Goal: Task Accomplishment & Management: Use online tool/utility

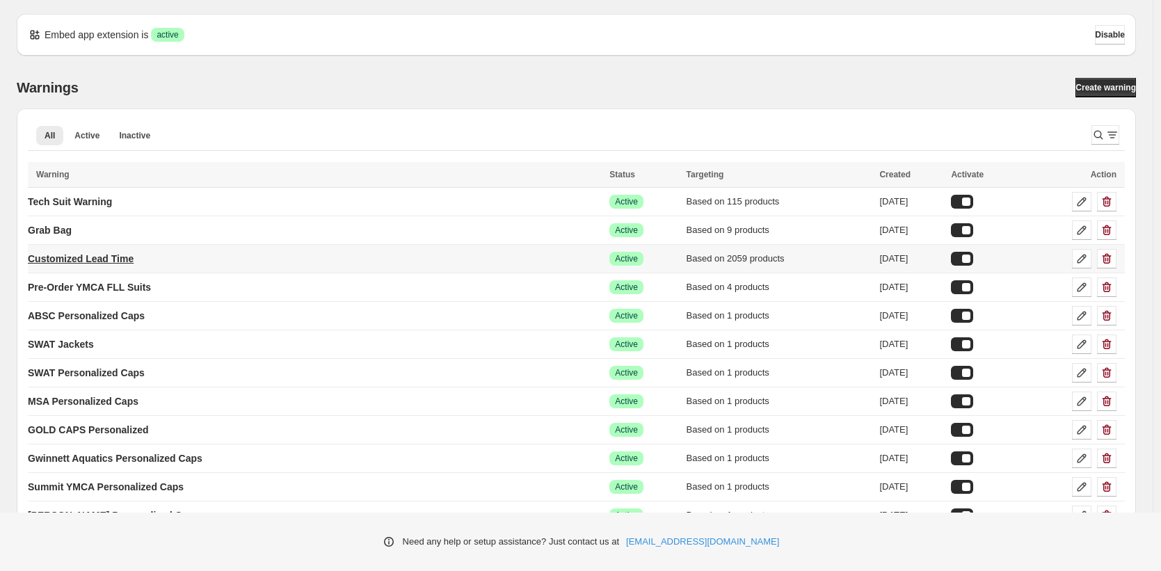
click at [127, 261] on p "Customized Lead Time" at bounding box center [81, 259] width 106 height 14
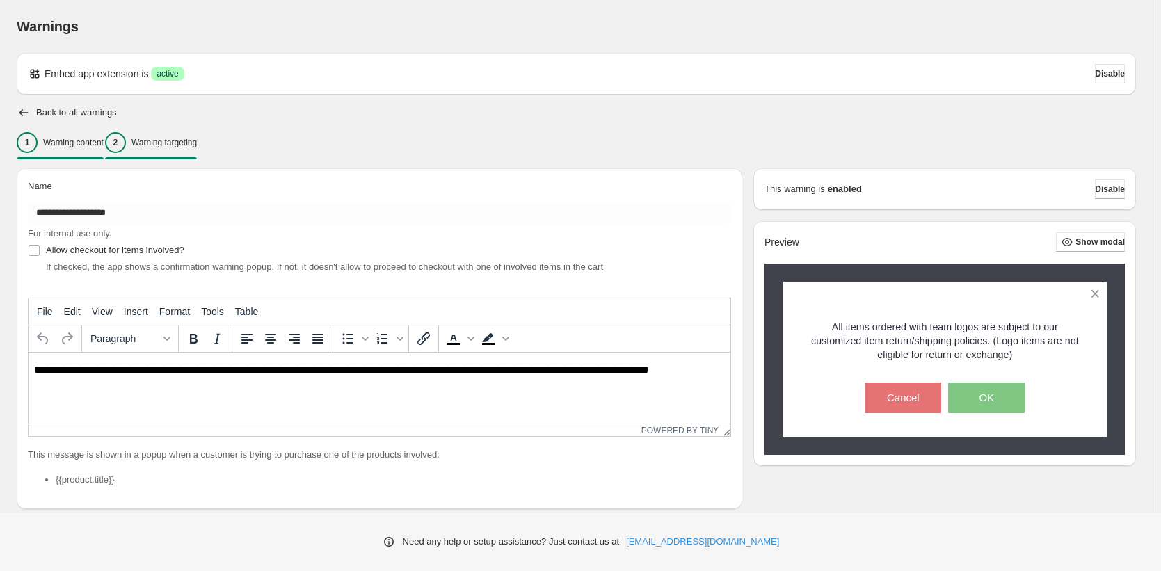
click at [197, 146] on p "Warning targeting" at bounding box center [163, 142] width 65 height 11
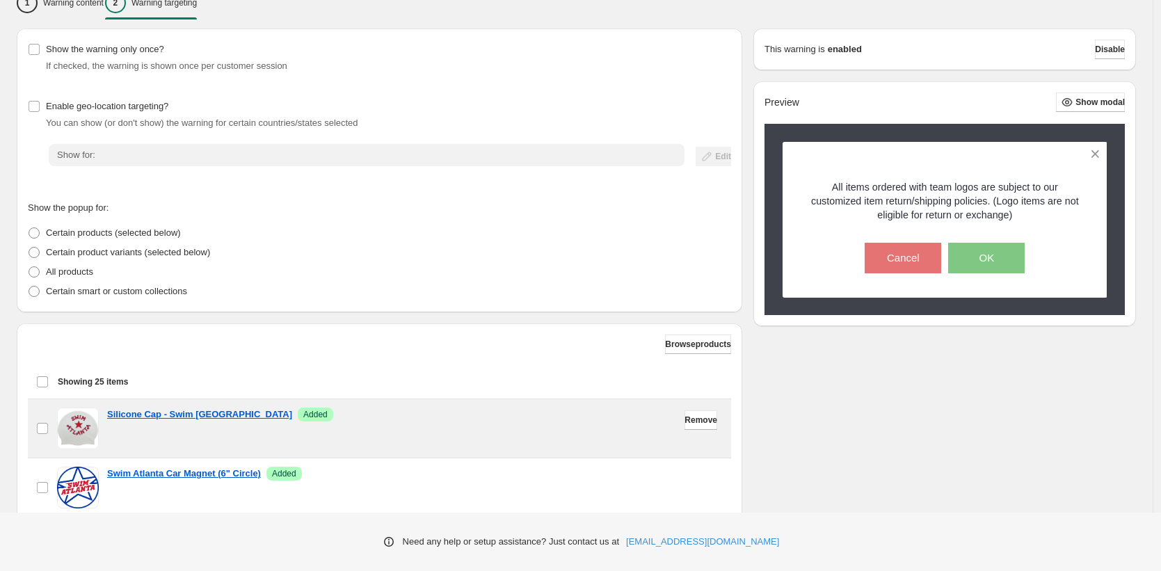
scroll to position [215, 0]
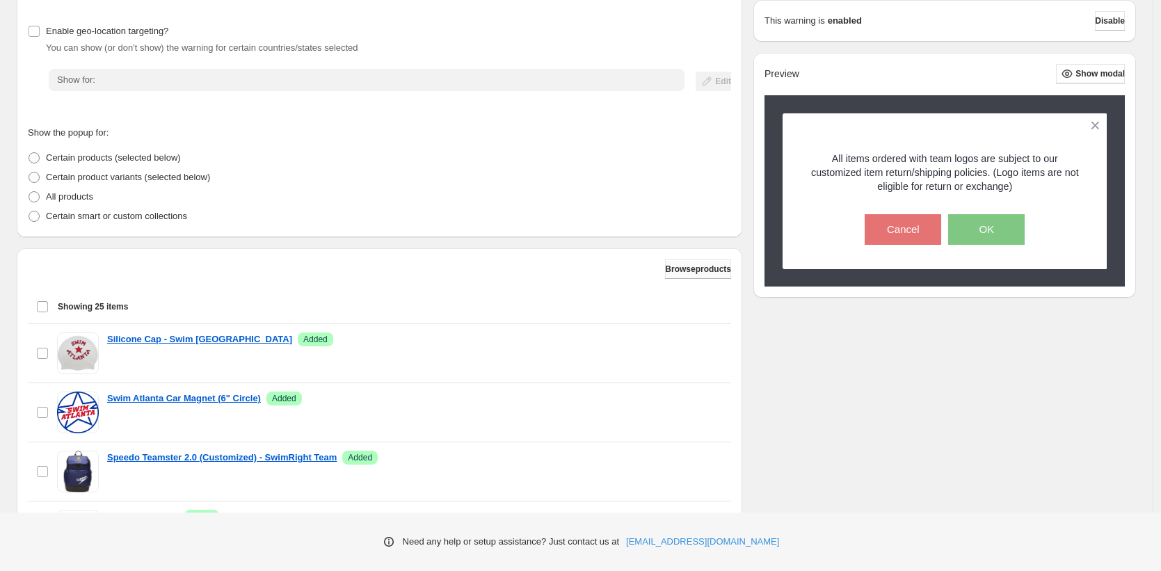
click at [689, 271] on span "Browse products" at bounding box center [698, 269] width 66 height 11
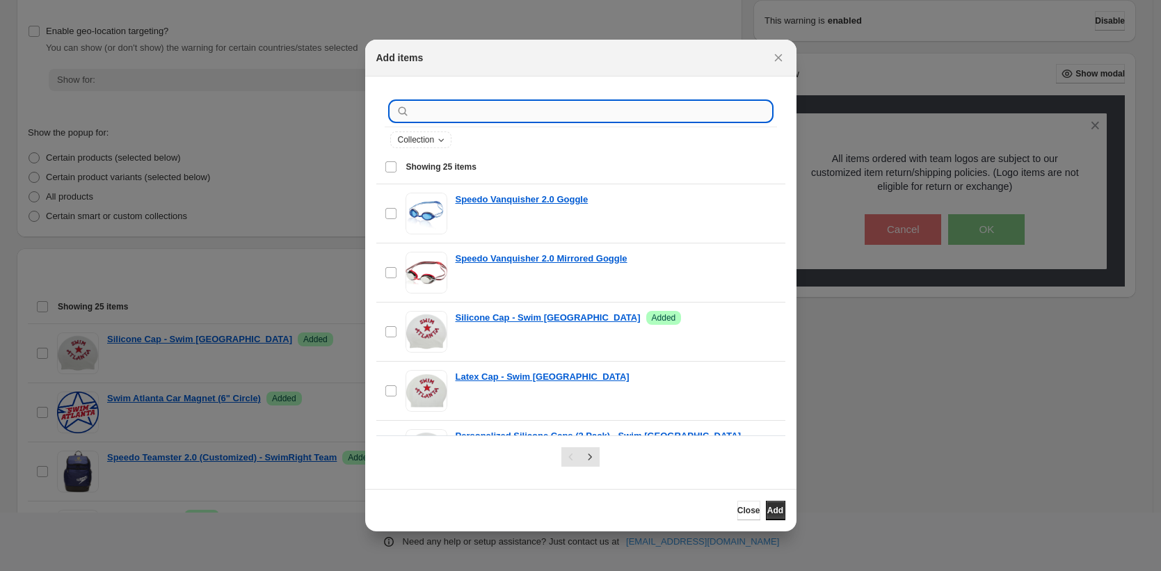
click at [438, 115] on input ":r1v:" at bounding box center [592, 111] width 359 height 19
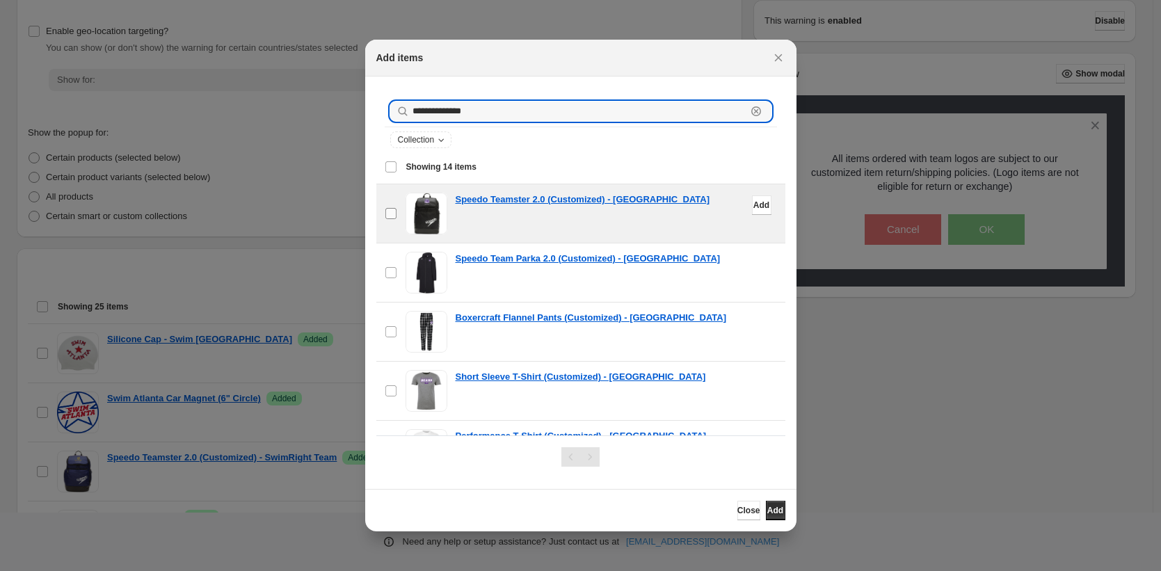
type input "**********"
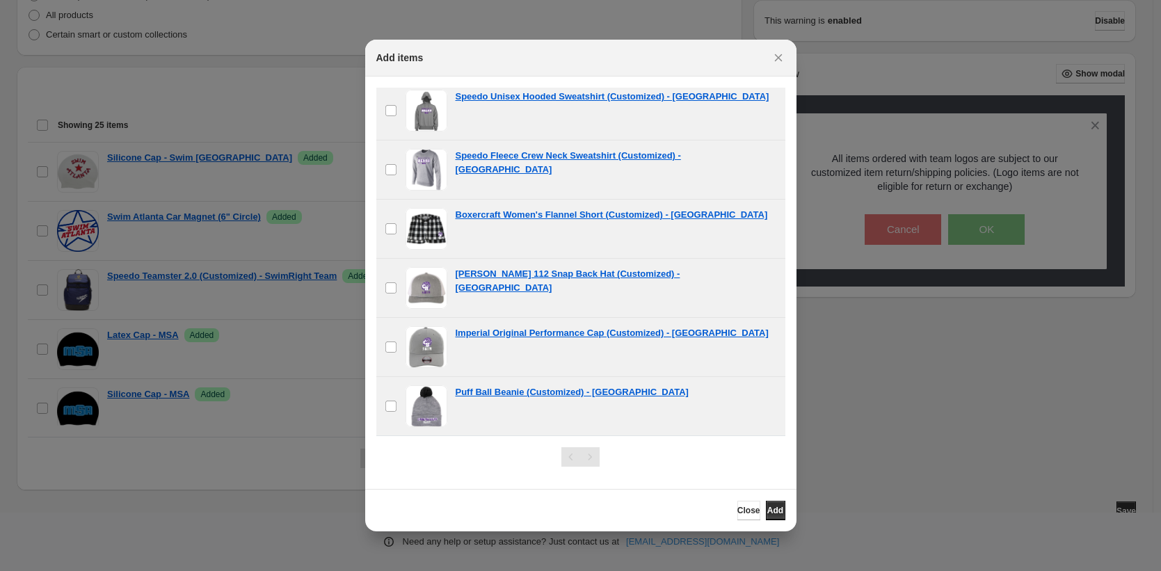
scroll to position [406, 0]
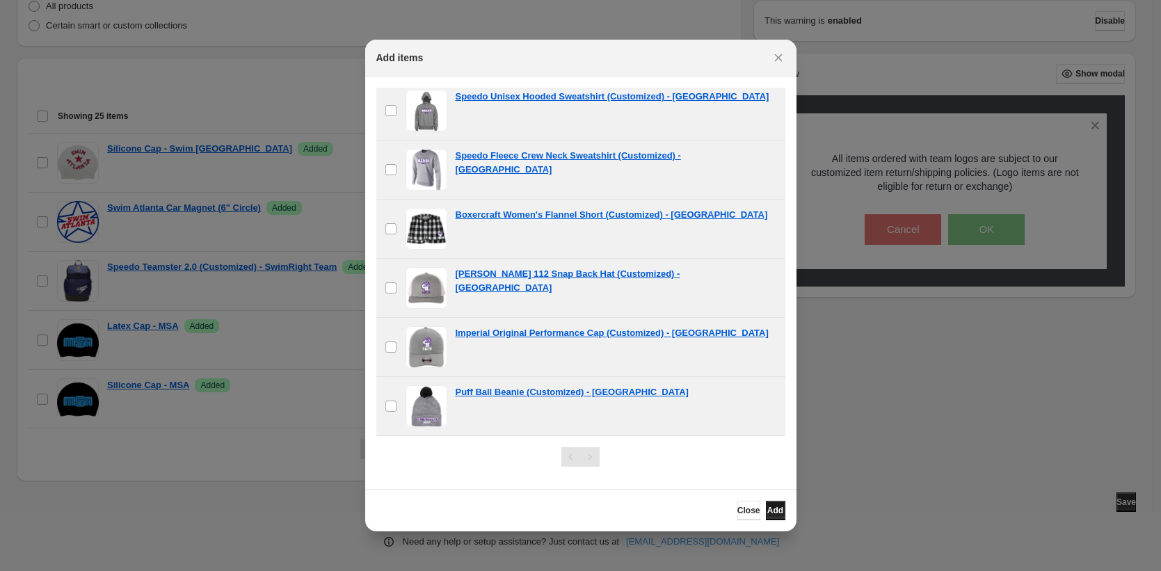
click at [767, 512] on span "Add" at bounding box center [775, 510] width 16 height 11
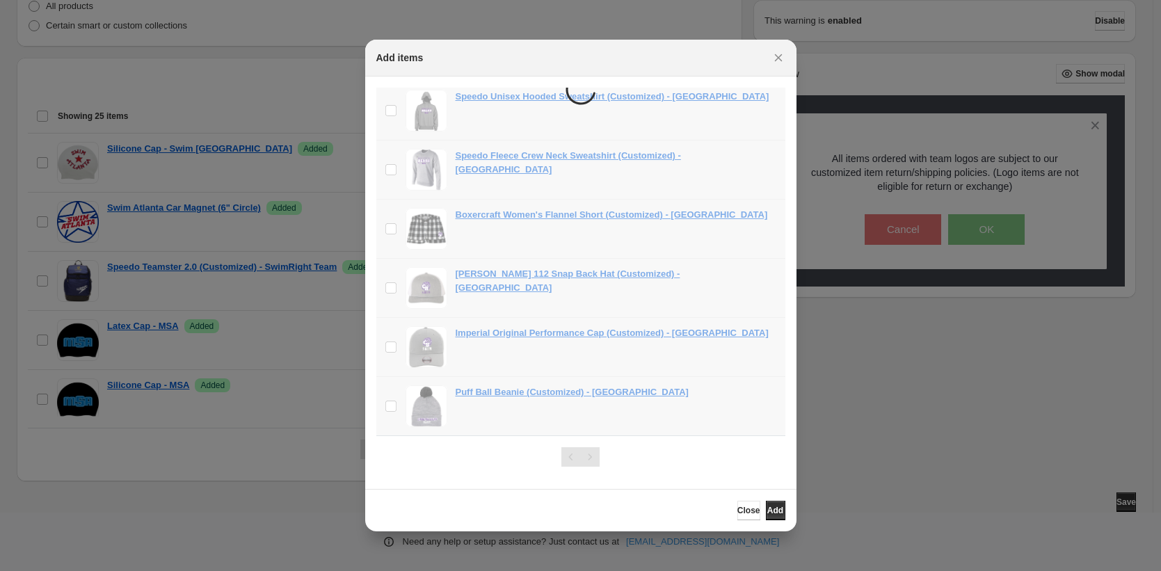
scroll to position [582, 0]
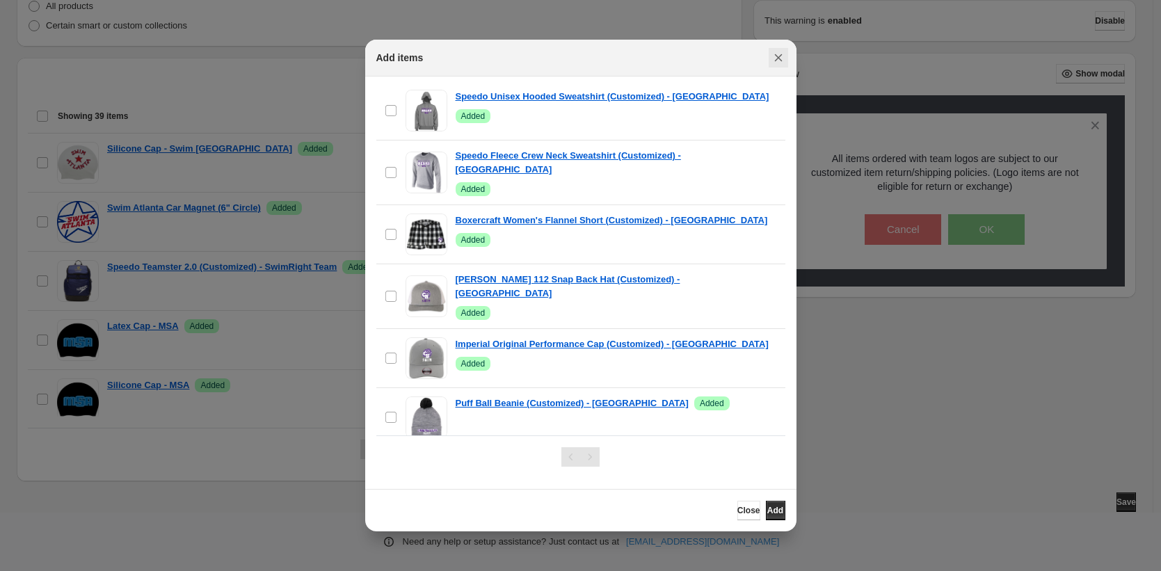
click at [778, 56] on icon "Close" at bounding box center [779, 58] width 14 height 14
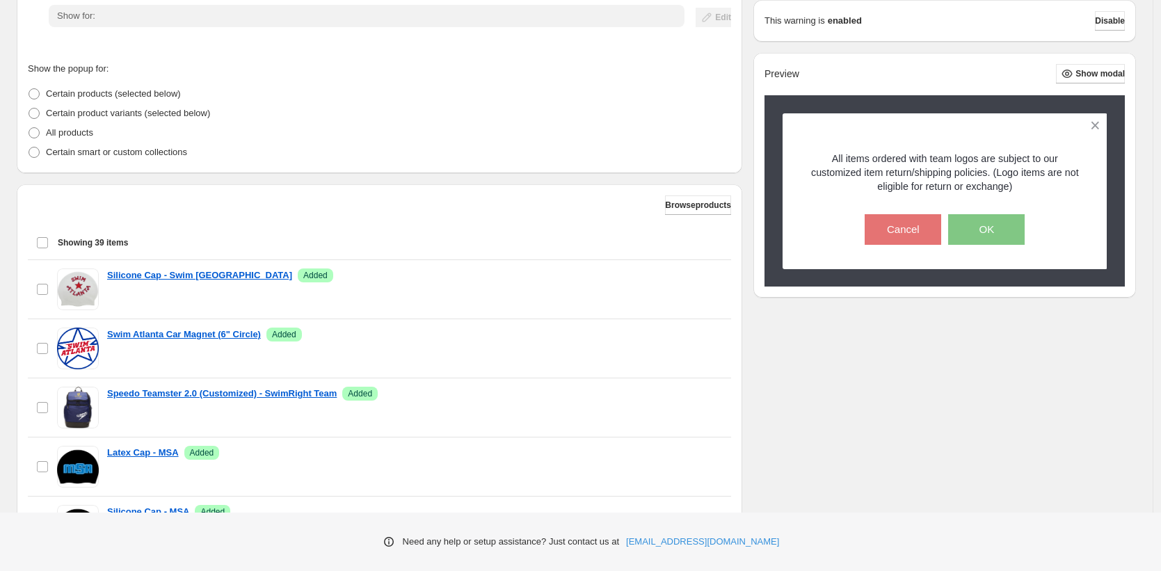
scroll to position [406, 0]
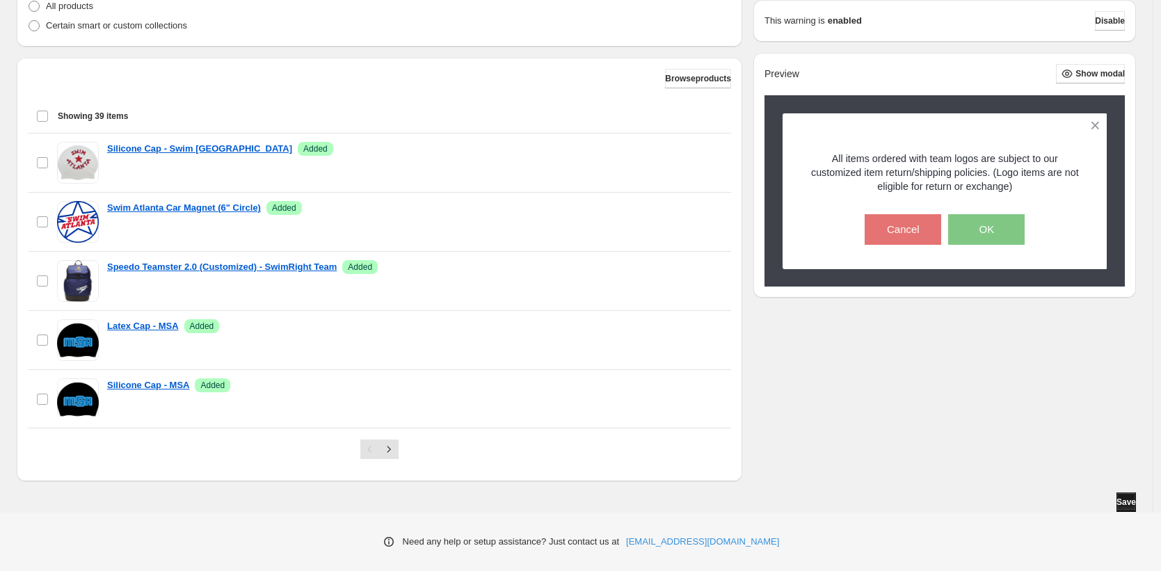
click at [1130, 504] on span "Save" at bounding box center [1126, 502] width 19 height 11
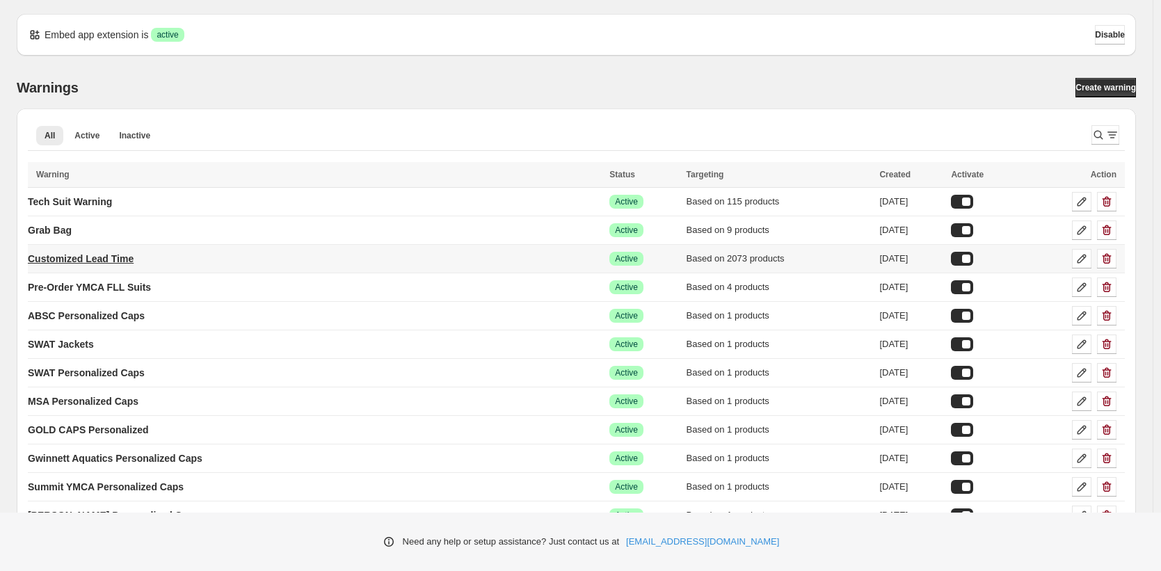
click at [72, 255] on p "Customized Lead Time" at bounding box center [81, 259] width 106 height 14
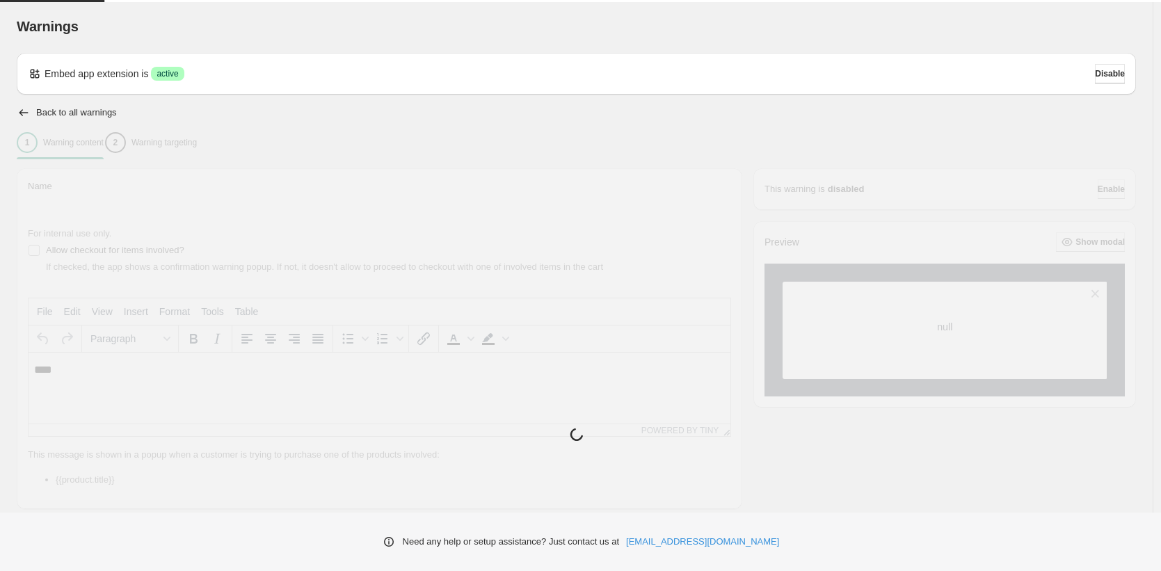
type input "**********"
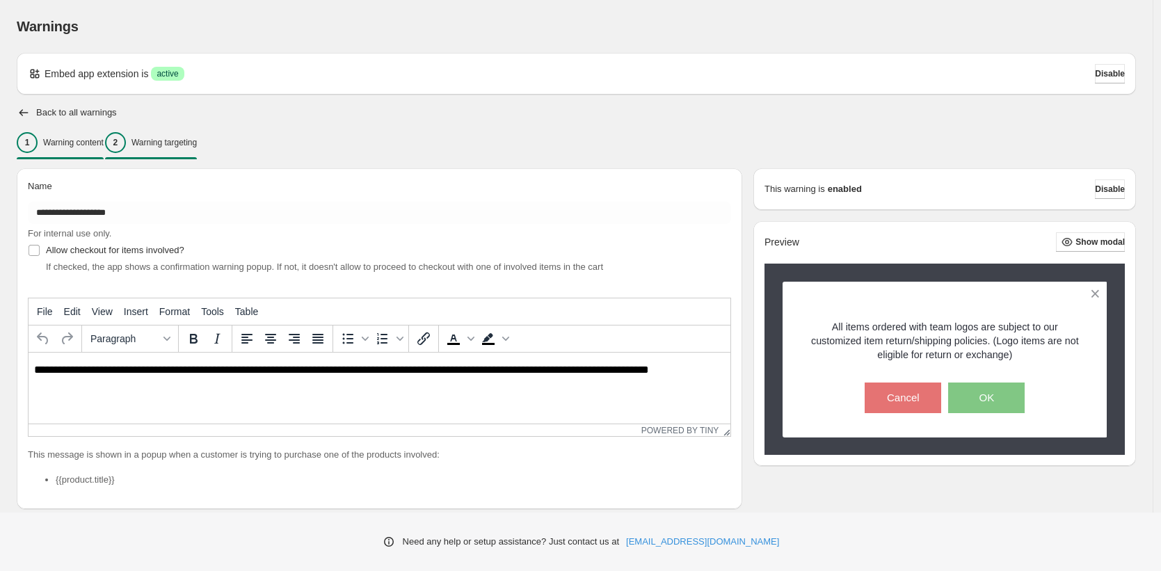
click at [184, 140] on p "Warning targeting" at bounding box center [163, 142] width 65 height 11
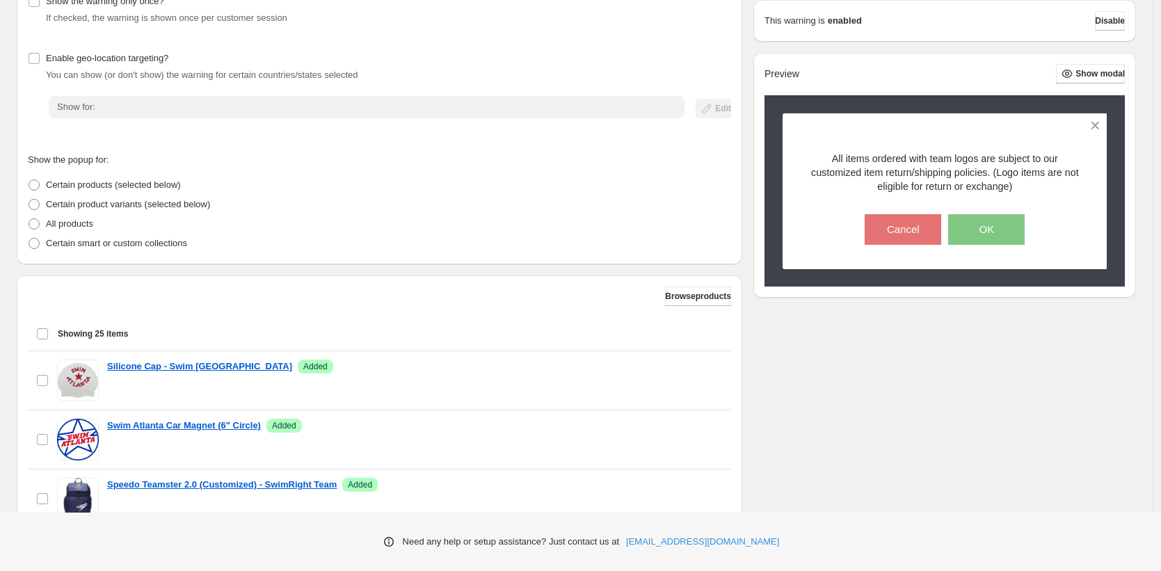
scroll to position [218, 0]
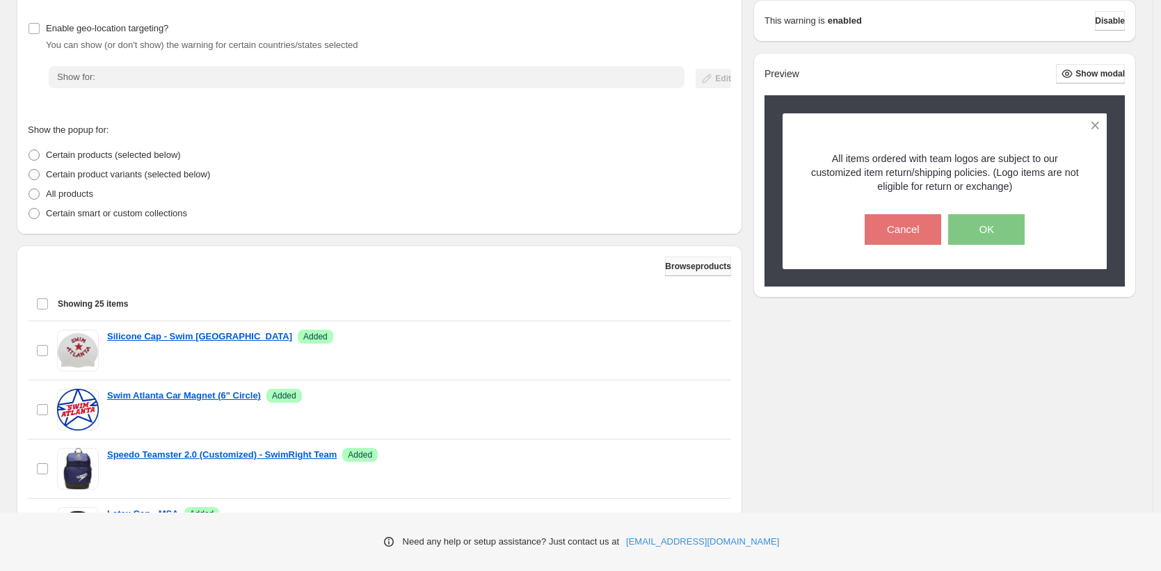
click at [691, 270] on span "Browse products" at bounding box center [698, 266] width 66 height 11
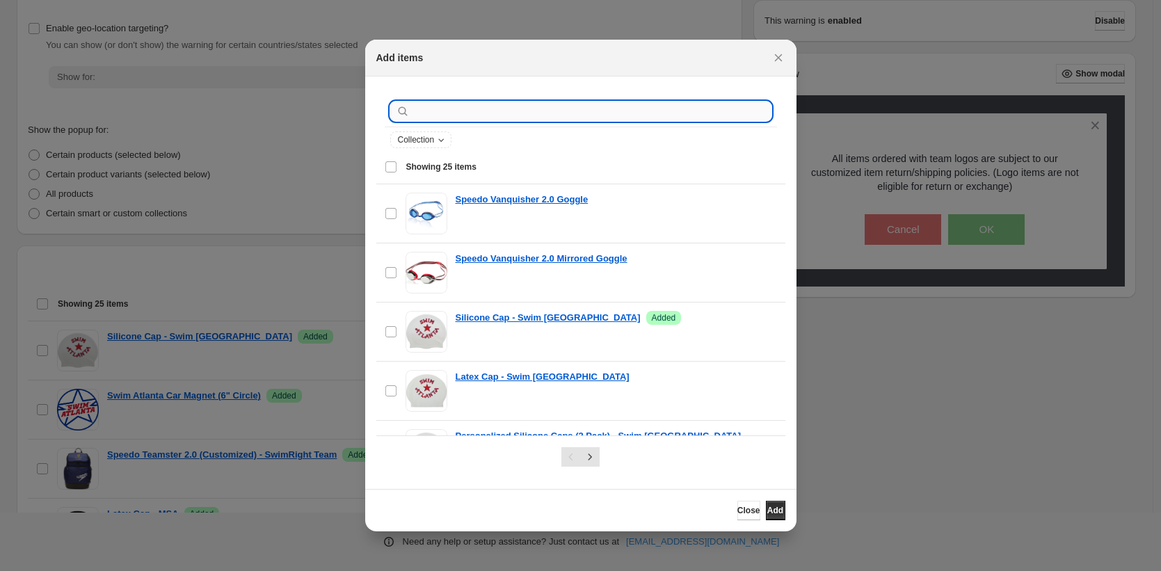
click at [413, 120] on input ":r1v:" at bounding box center [592, 111] width 359 height 19
type input "*"
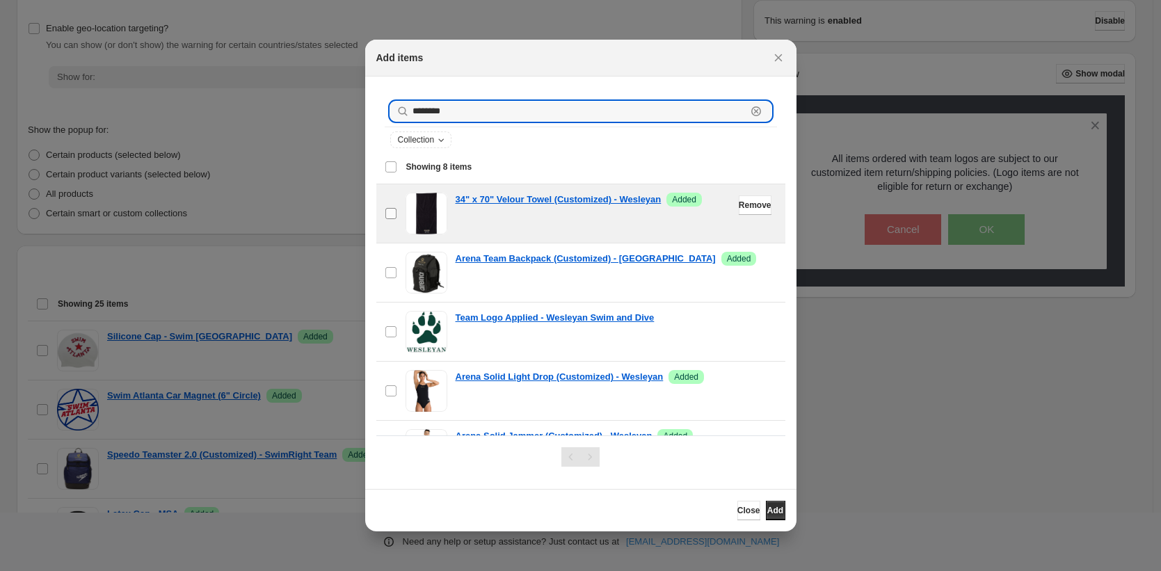
type input "********"
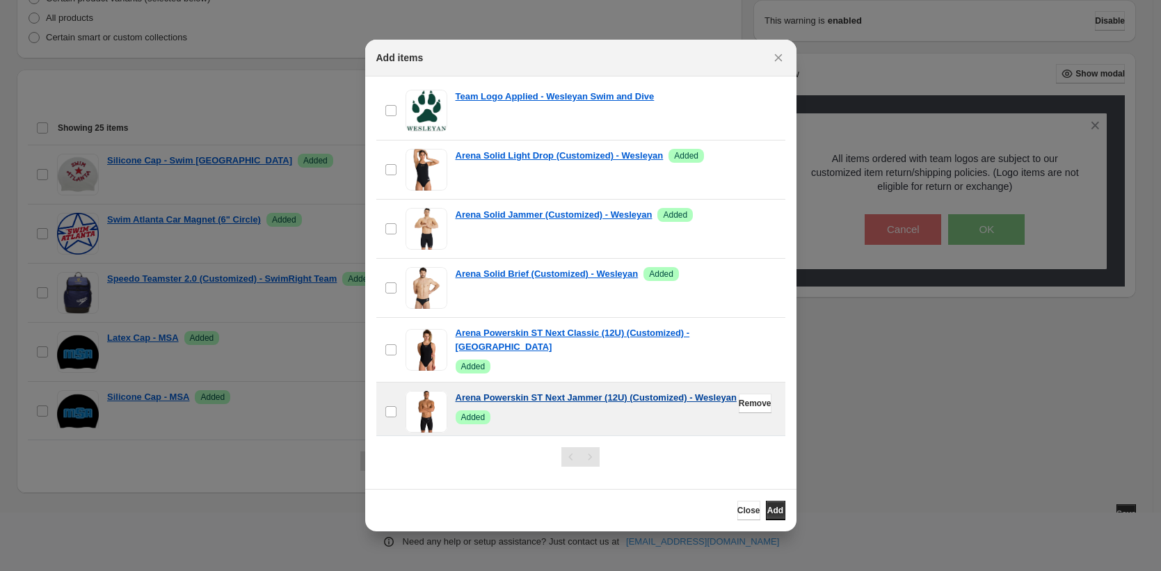
scroll to position [406, 0]
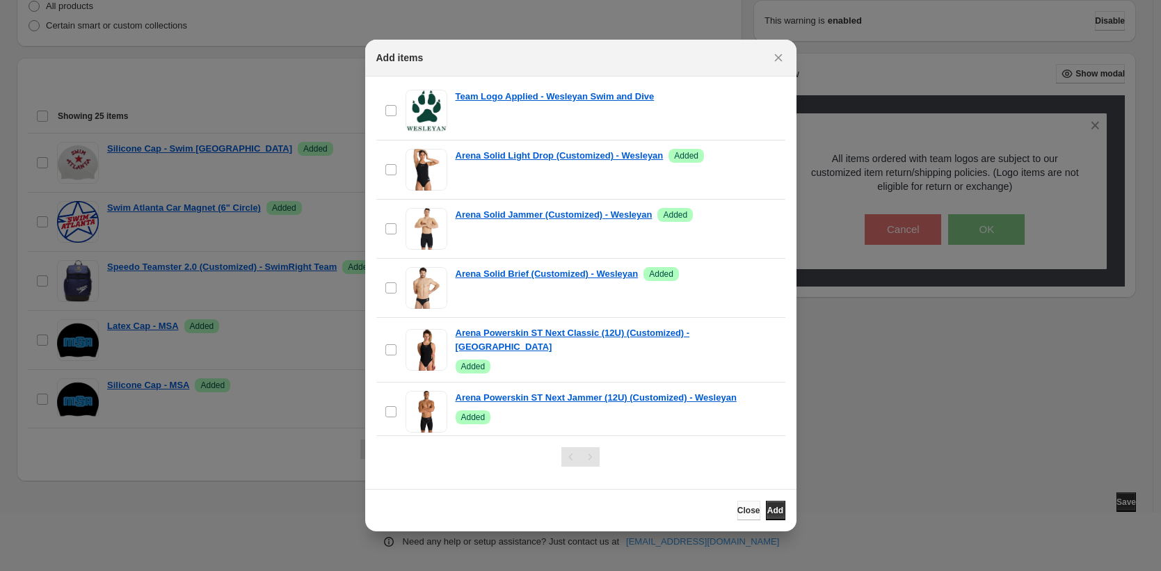
click at [737, 514] on span "Close" at bounding box center [748, 510] width 23 height 11
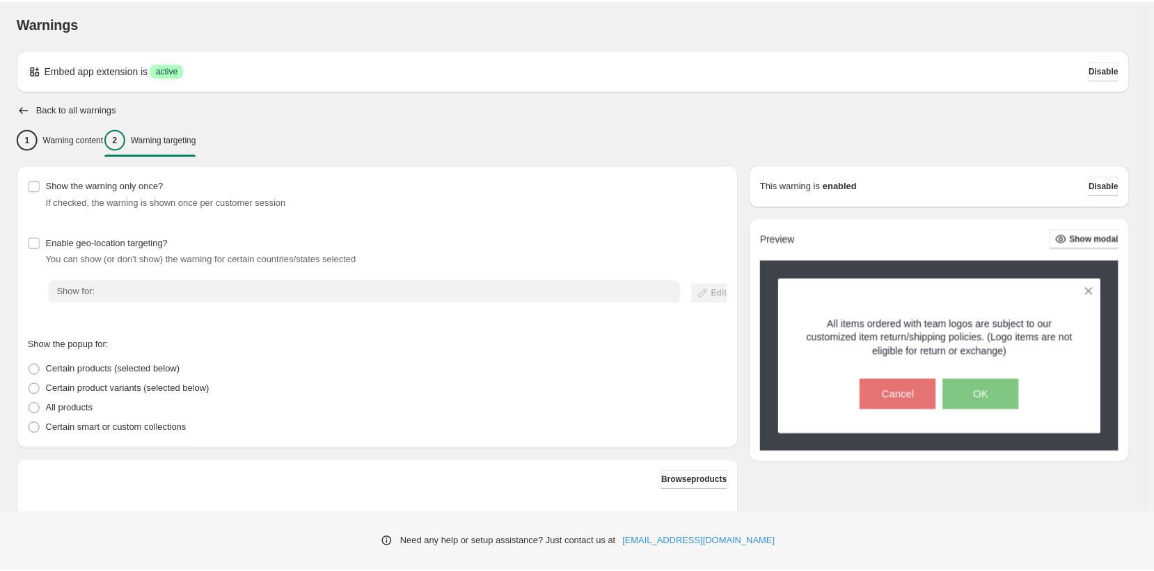
scroll to position [0, 0]
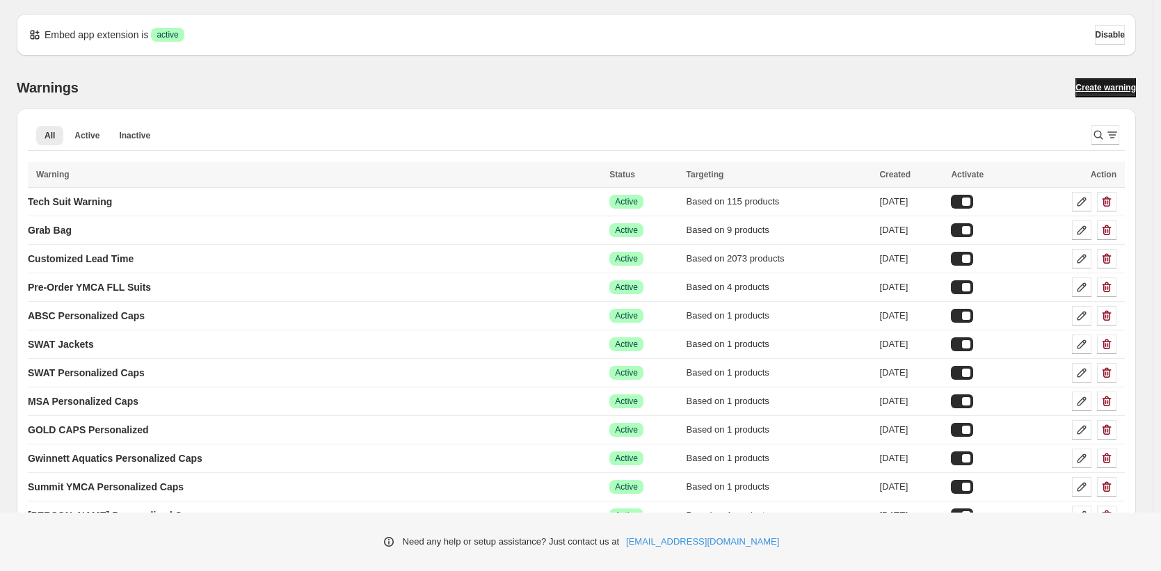
click at [1117, 90] on span "Create warning" at bounding box center [1106, 87] width 61 height 11
click at [104, 259] on p "Customized Lead Time" at bounding box center [81, 259] width 106 height 14
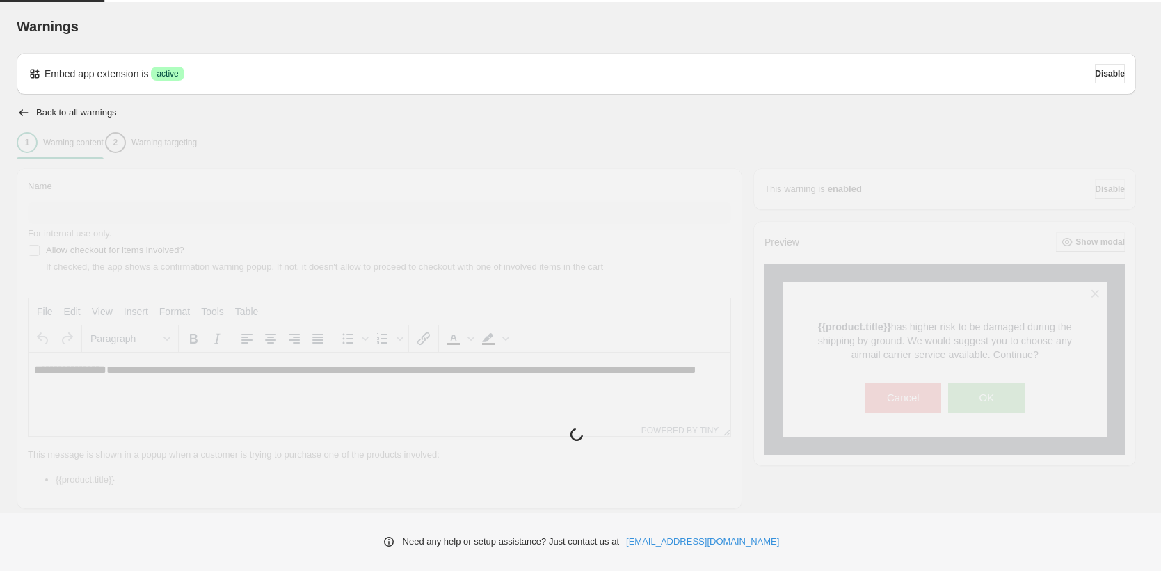
type input "**********"
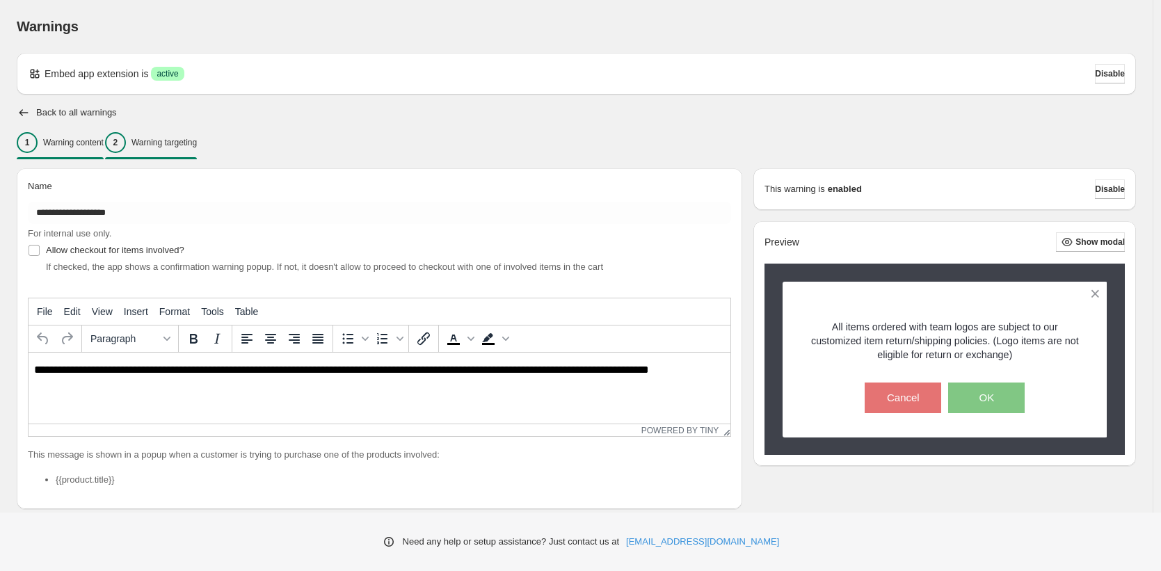
click at [191, 141] on p "Warning targeting" at bounding box center [163, 142] width 65 height 11
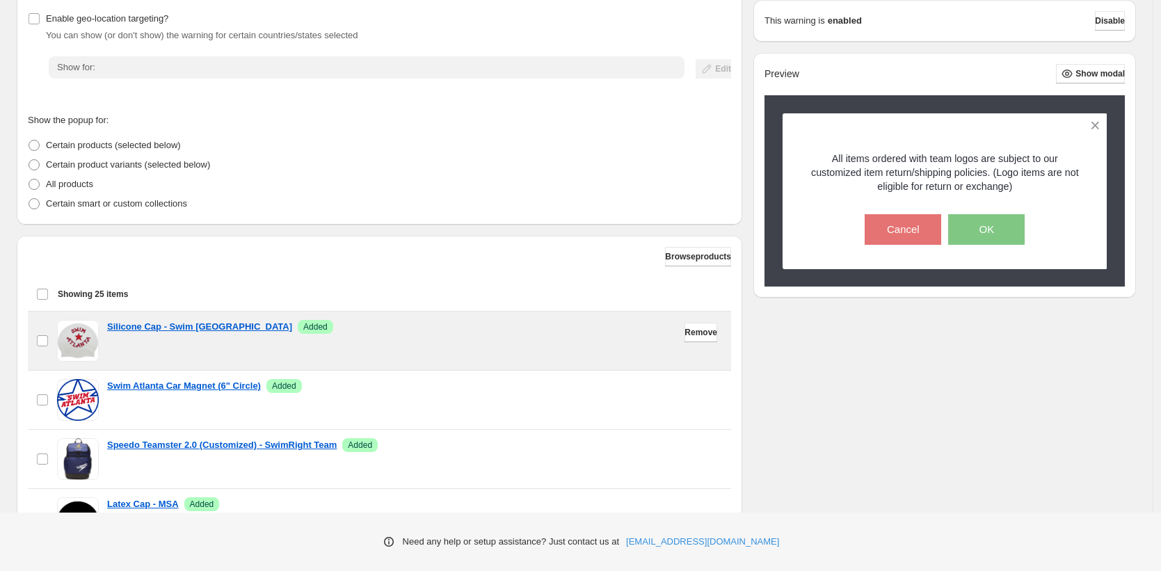
scroll to position [237, 0]
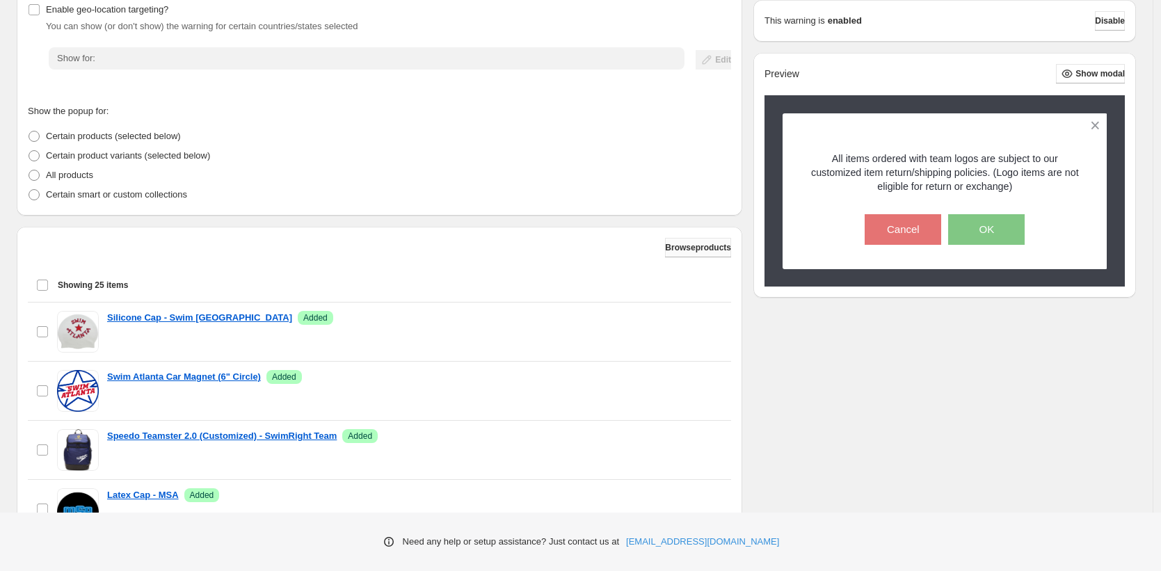
click at [673, 242] on span "Browse products" at bounding box center [698, 247] width 66 height 11
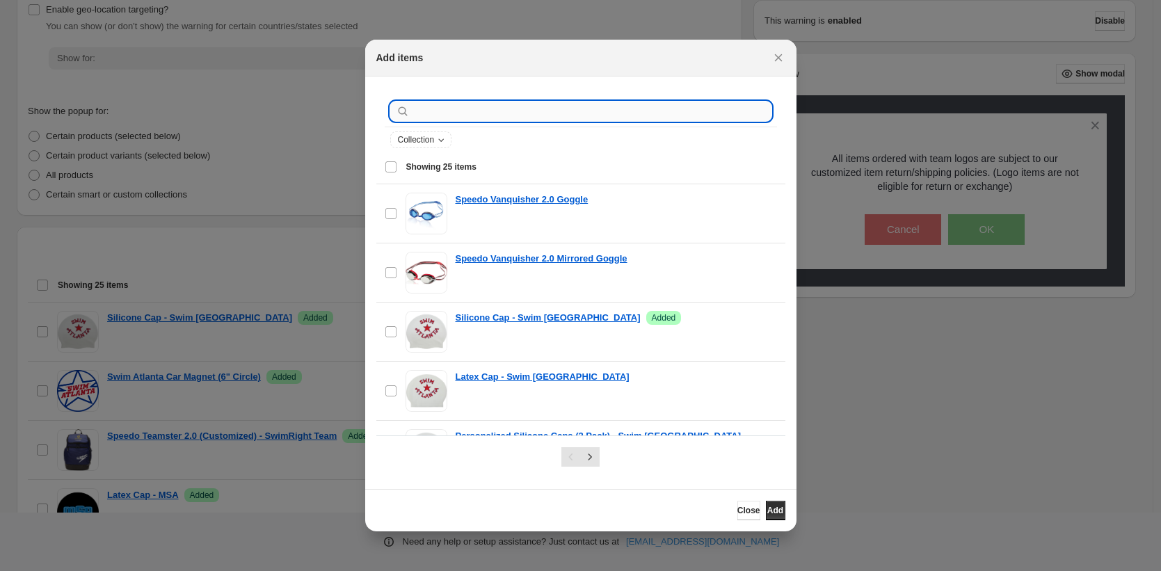
click at [426, 114] on input ":r3k:" at bounding box center [592, 111] width 359 height 19
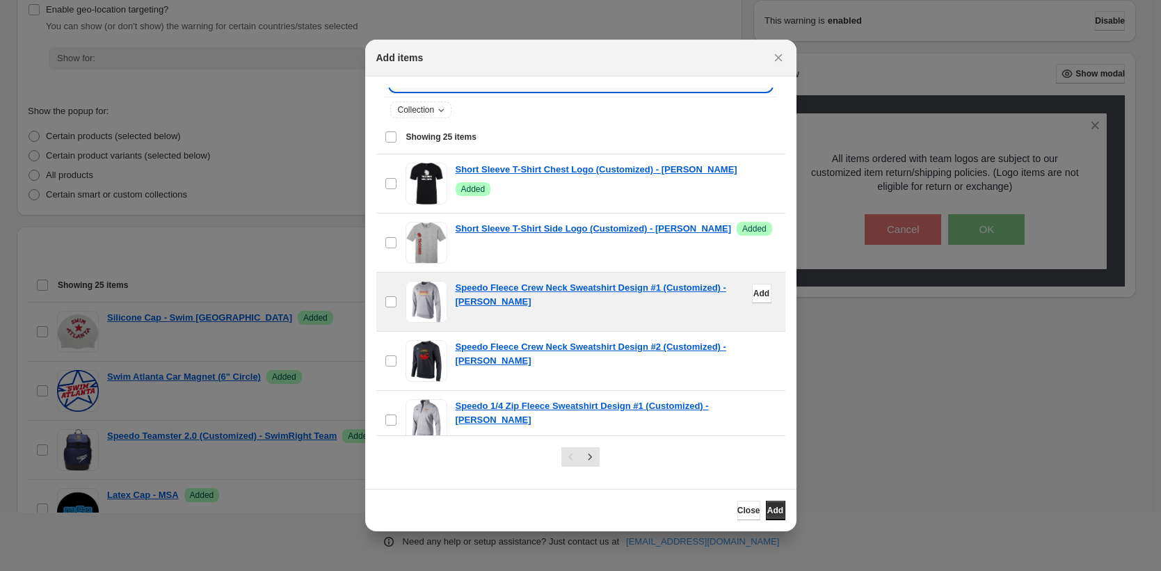
scroll to position [31, 0]
type input "********"
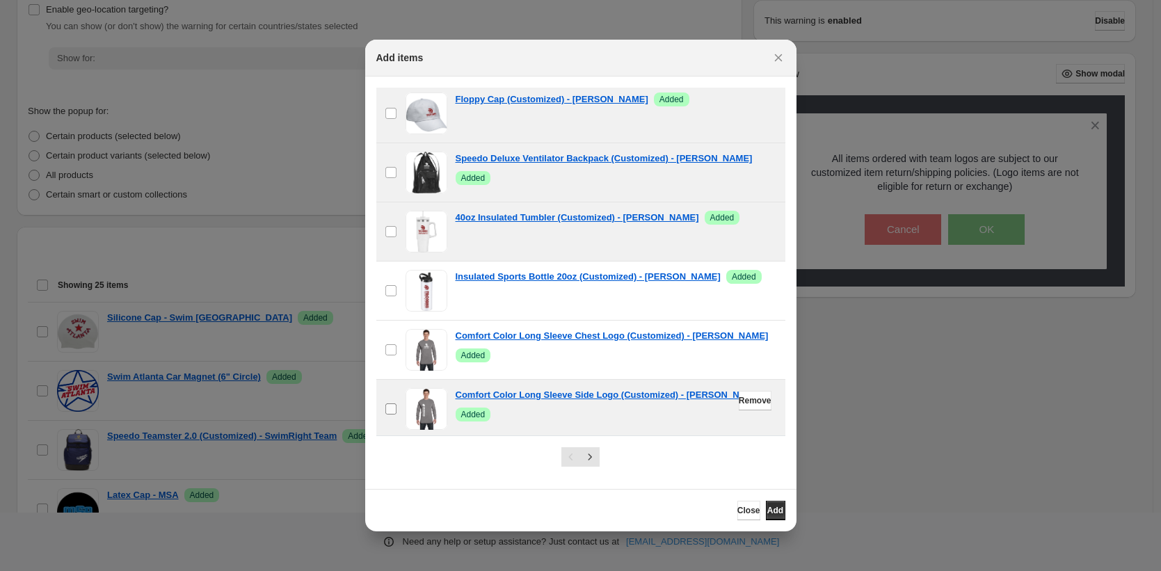
scroll to position [1232, 0]
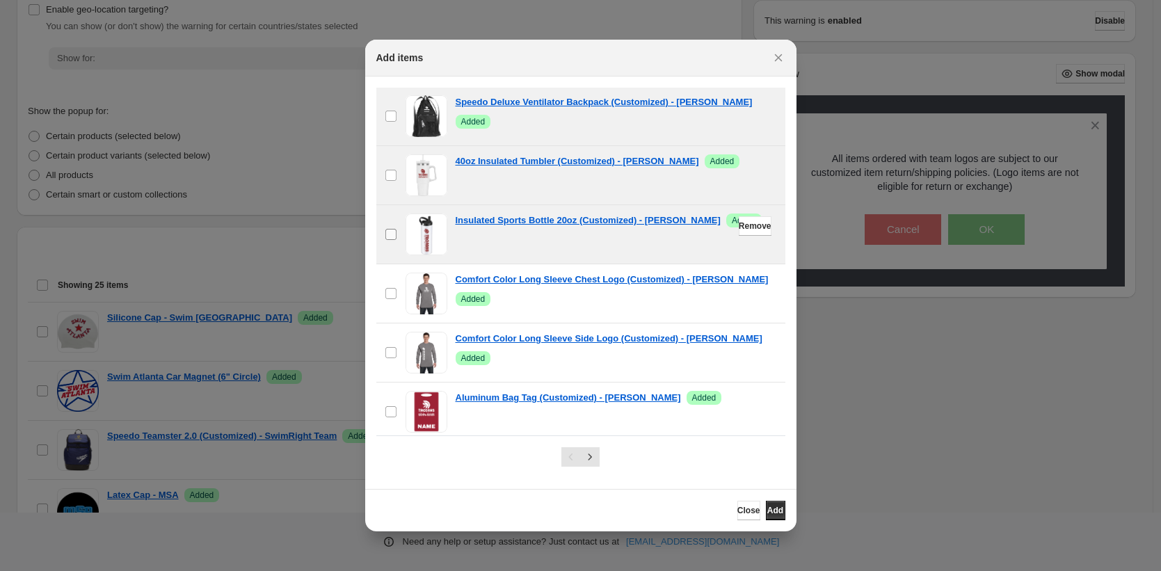
click at [391, 234] on span ":r3k:" at bounding box center [391, 234] width 13 height 13
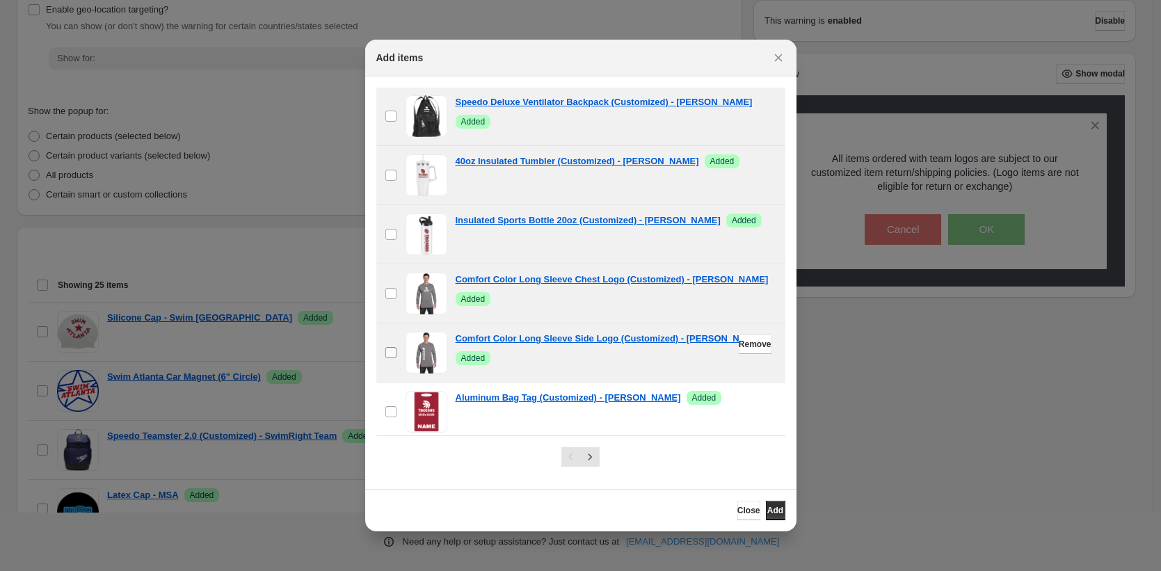
click at [392, 337] on label "checkbox" at bounding box center [390, 353] width 29 height 58
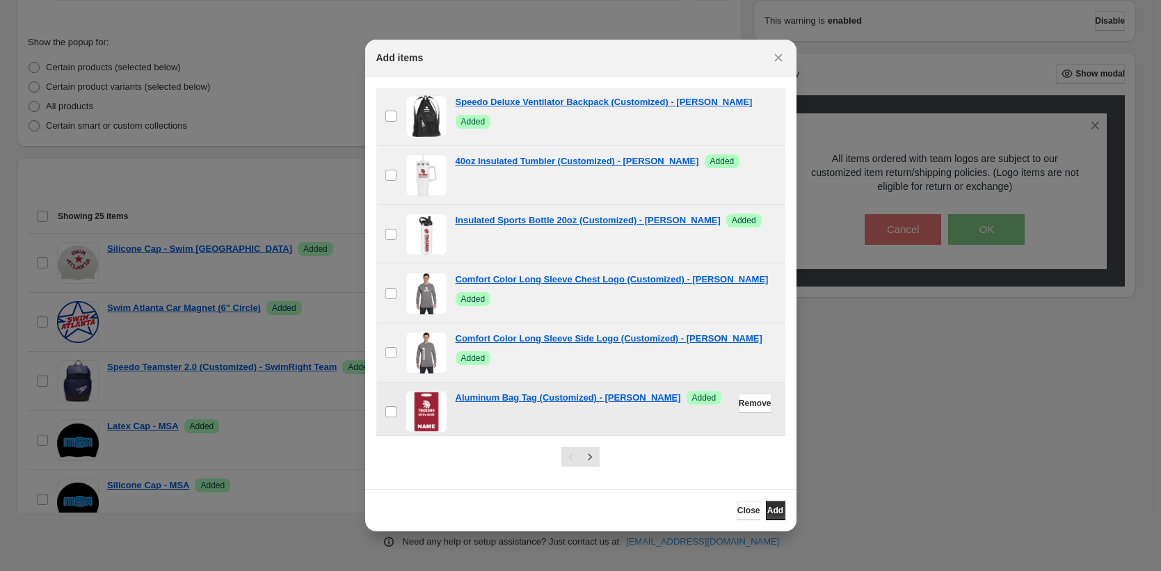
scroll to position [406, 0]
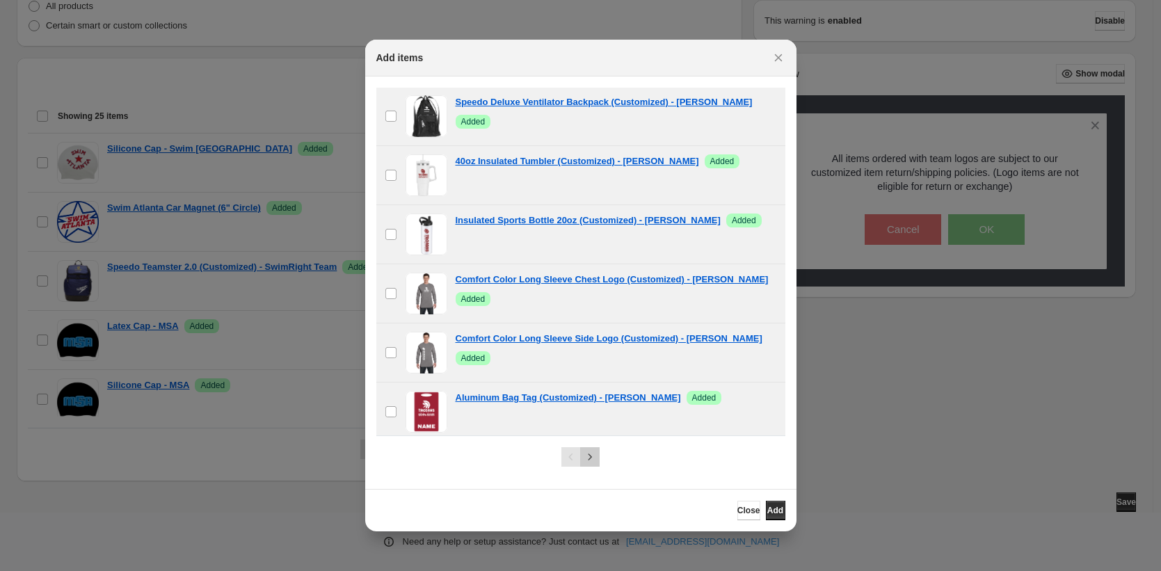
click at [589, 454] on icon "Next" at bounding box center [590, 457] width 3 height 6
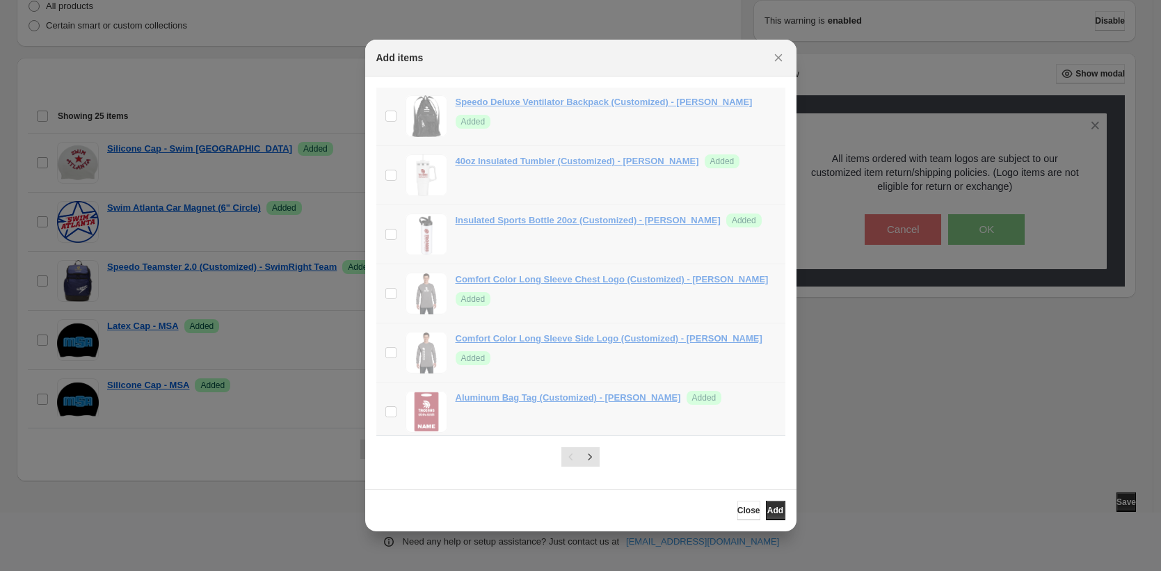
scroll to position [44, 0]
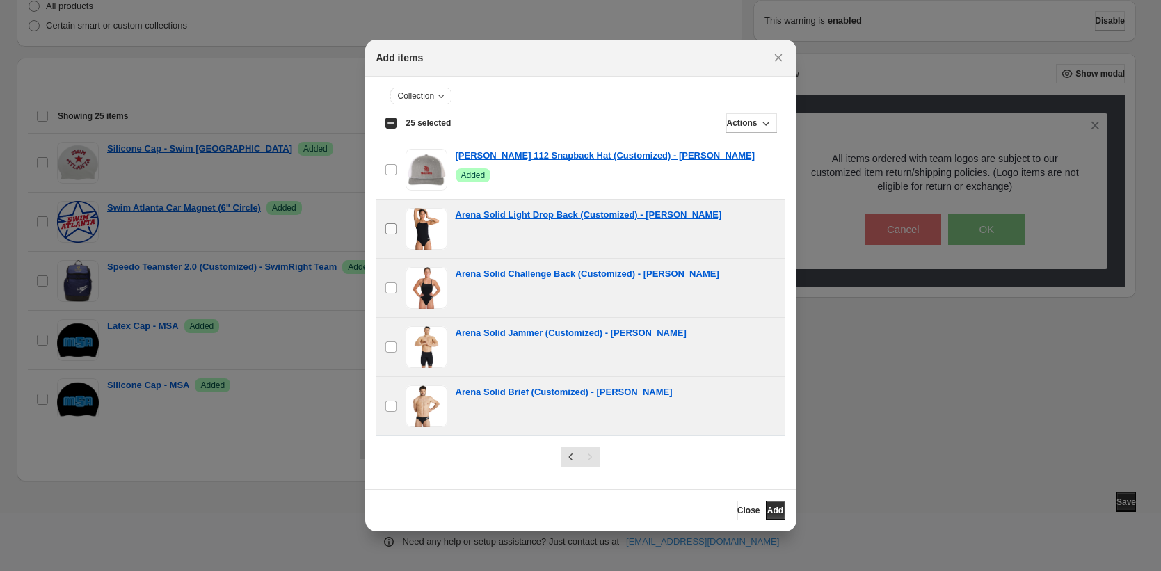
click at [388, 223] on span ":r3k:" at bounding box center [391, 229] width 13 height 13
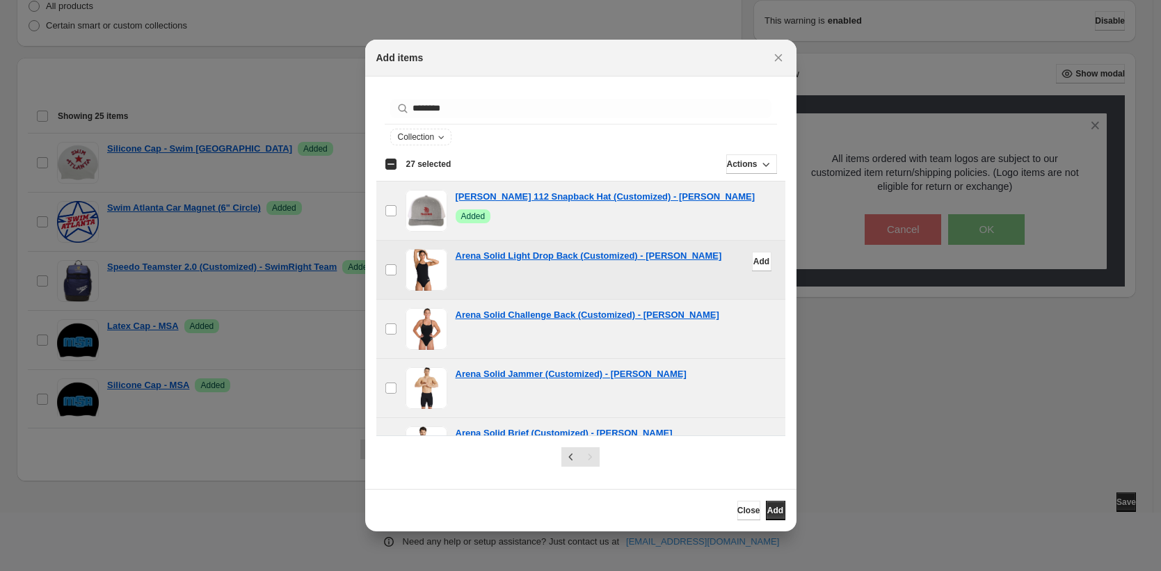
scroll to position [0, 0]
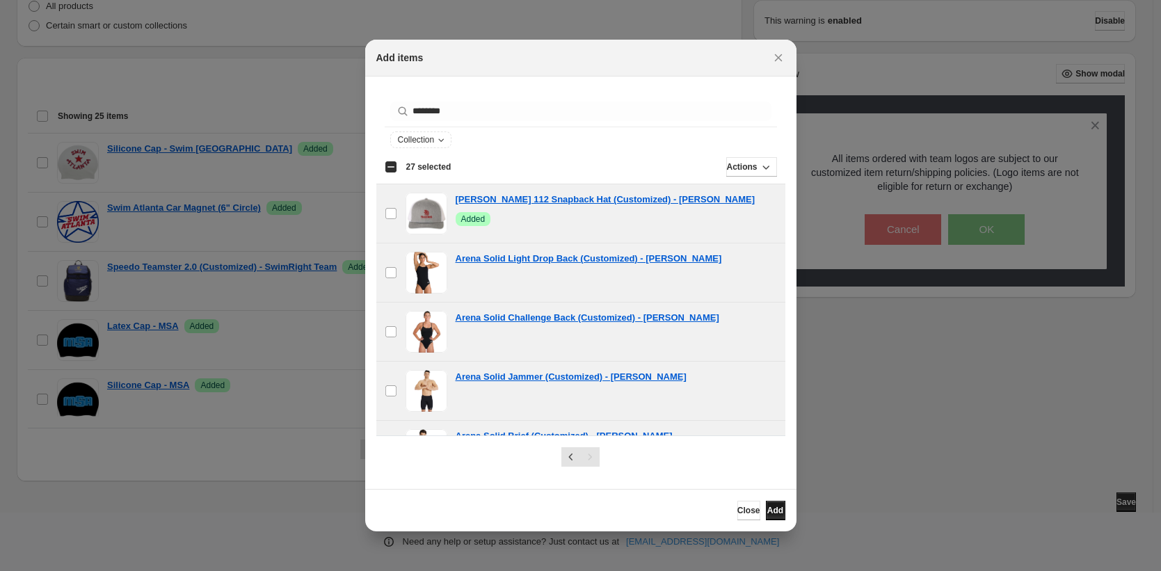
click at [770, 509] on span "Add" at bounding box center [775, 510] width 16 height 11
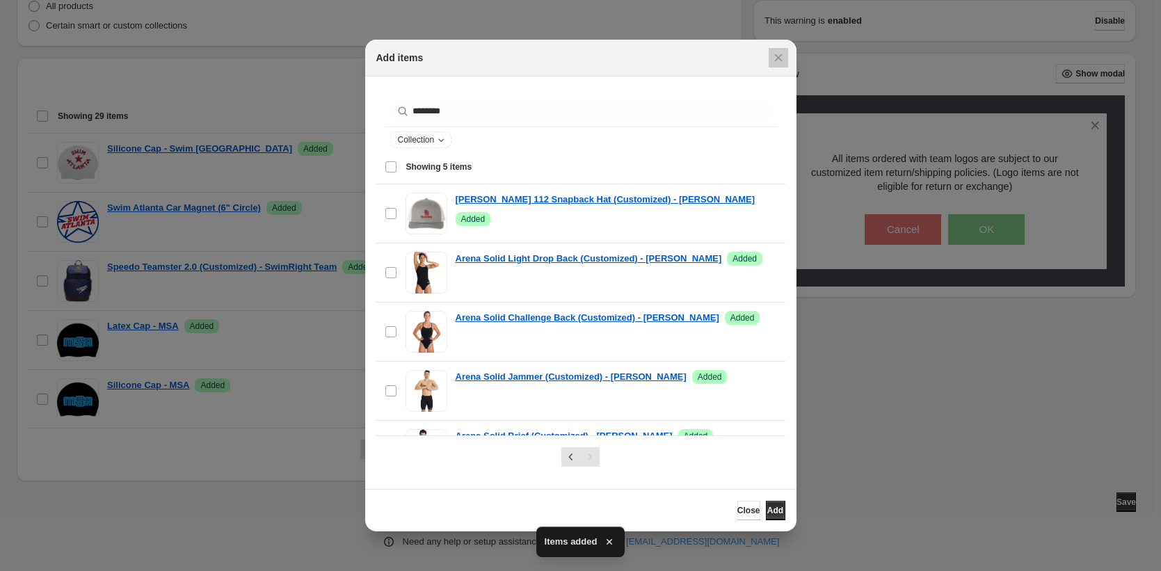
click at [831, 466] on div at bounding box center [580, 285] width 1161 height 571
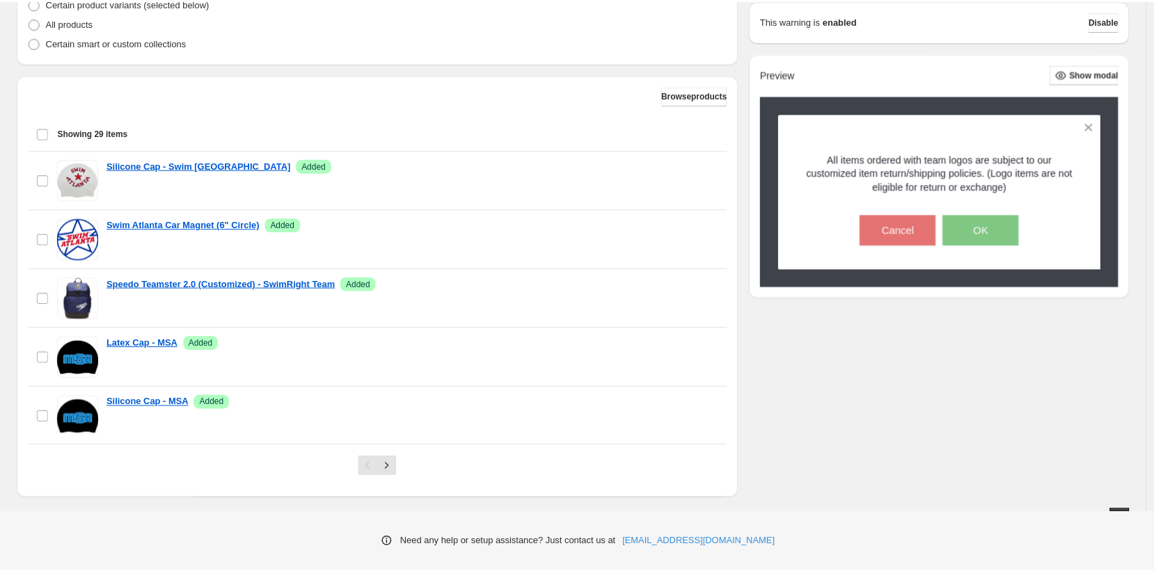
scroll to position [406, 0]
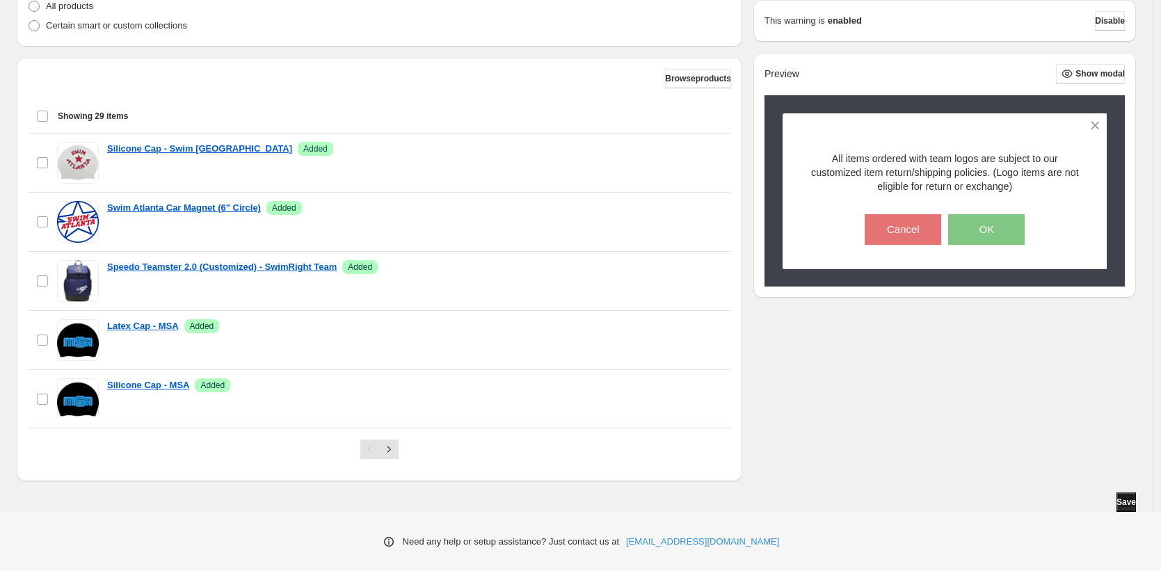
click at [1132, 502] on span "Save" at bounding box center [1126, 502] width 19 height 11
